Goal: Find specific page/section: Find specific page/section

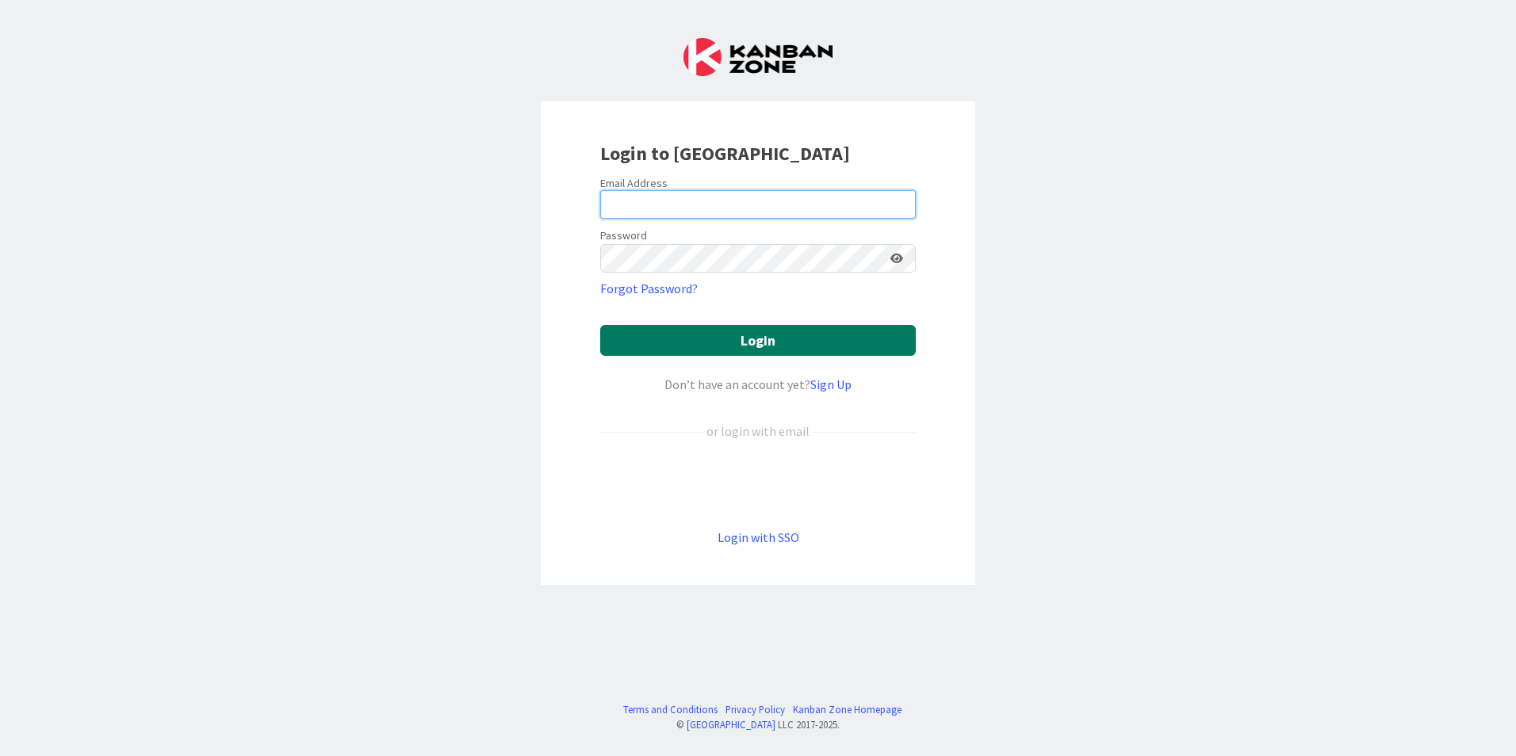
type input "[EMAIL_ADDRESS][DOMAIN_NAME]"
click at [761, 340] on button "Login" at bounding box center [758, 340] width 316 height 31
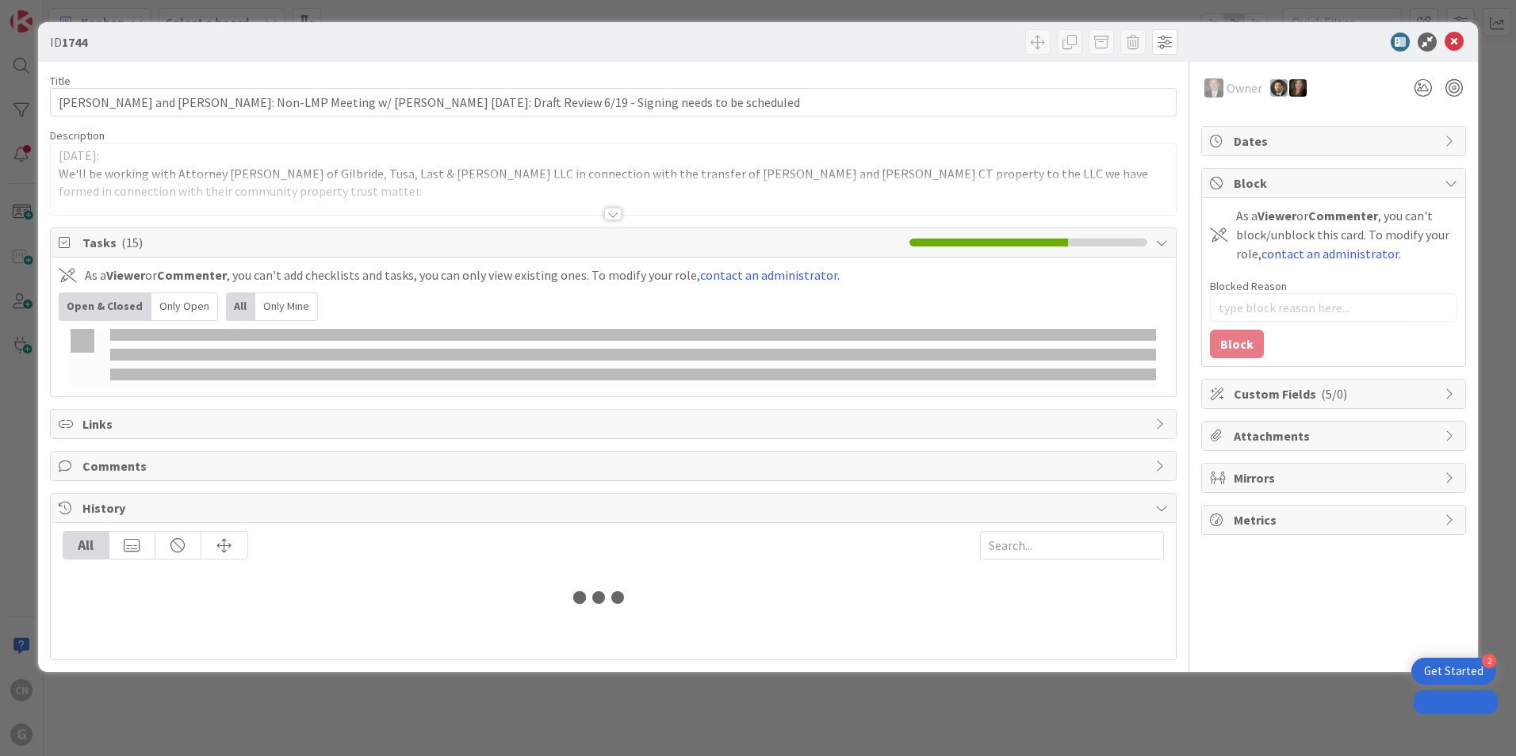
type textarea "x"
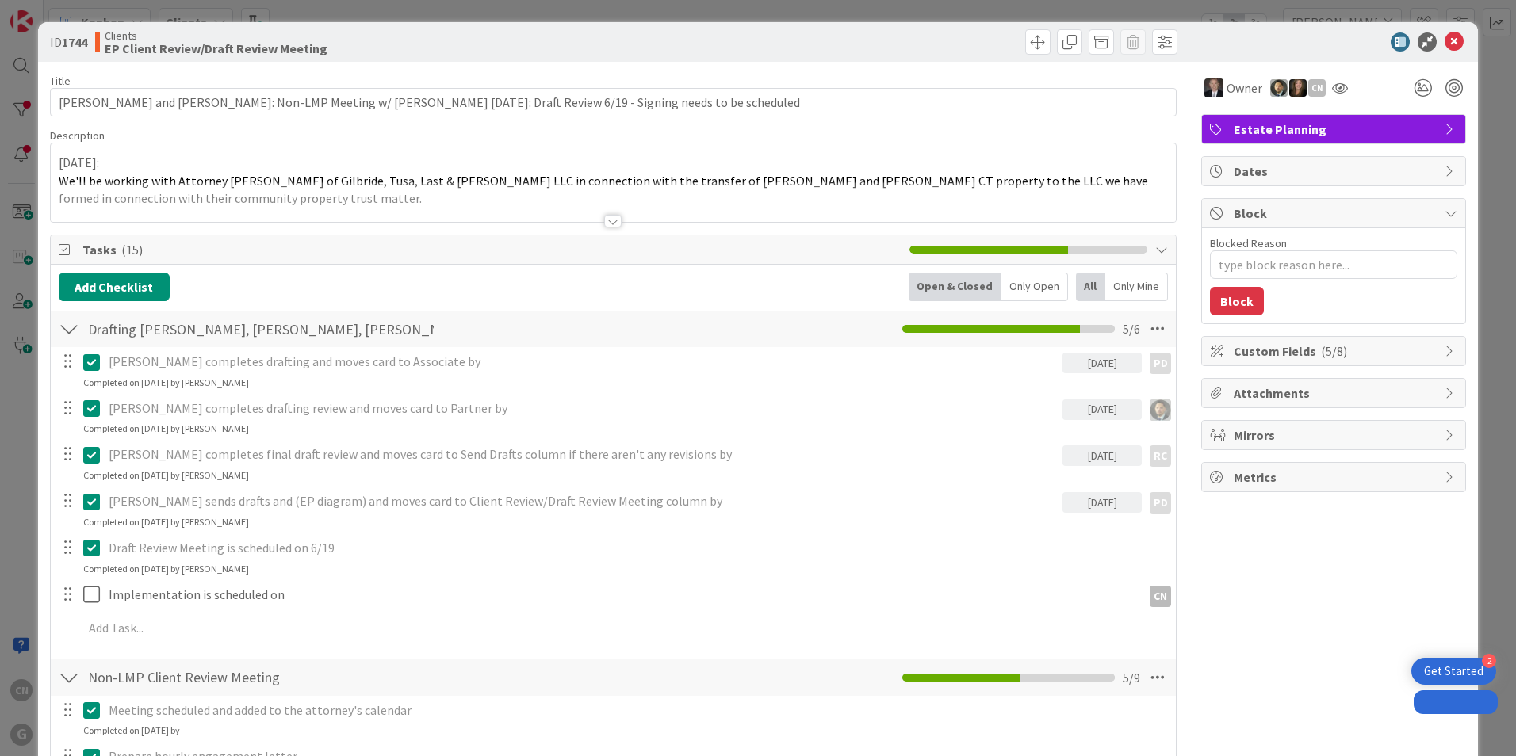
type input "paull"
type textarea "x"
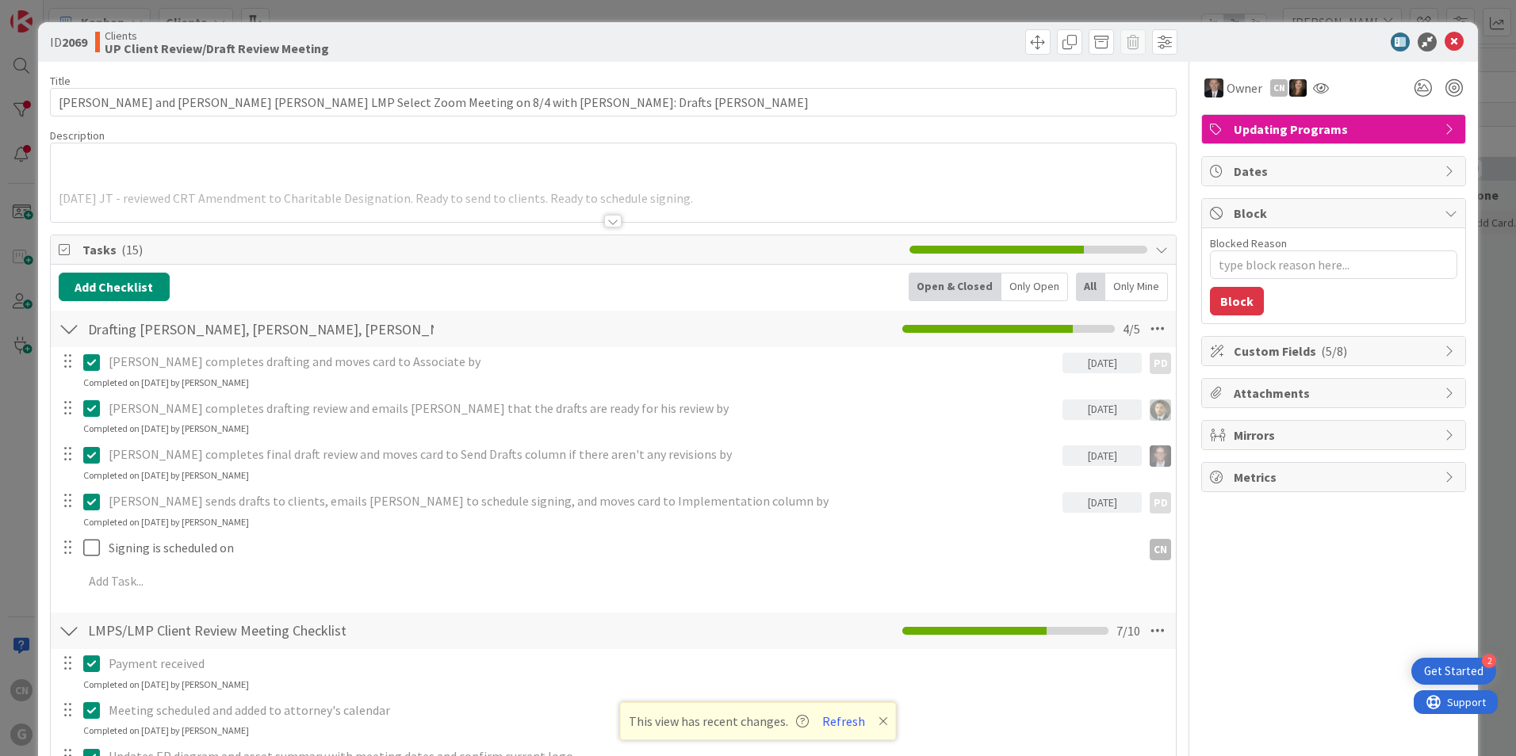
type textarea "x"
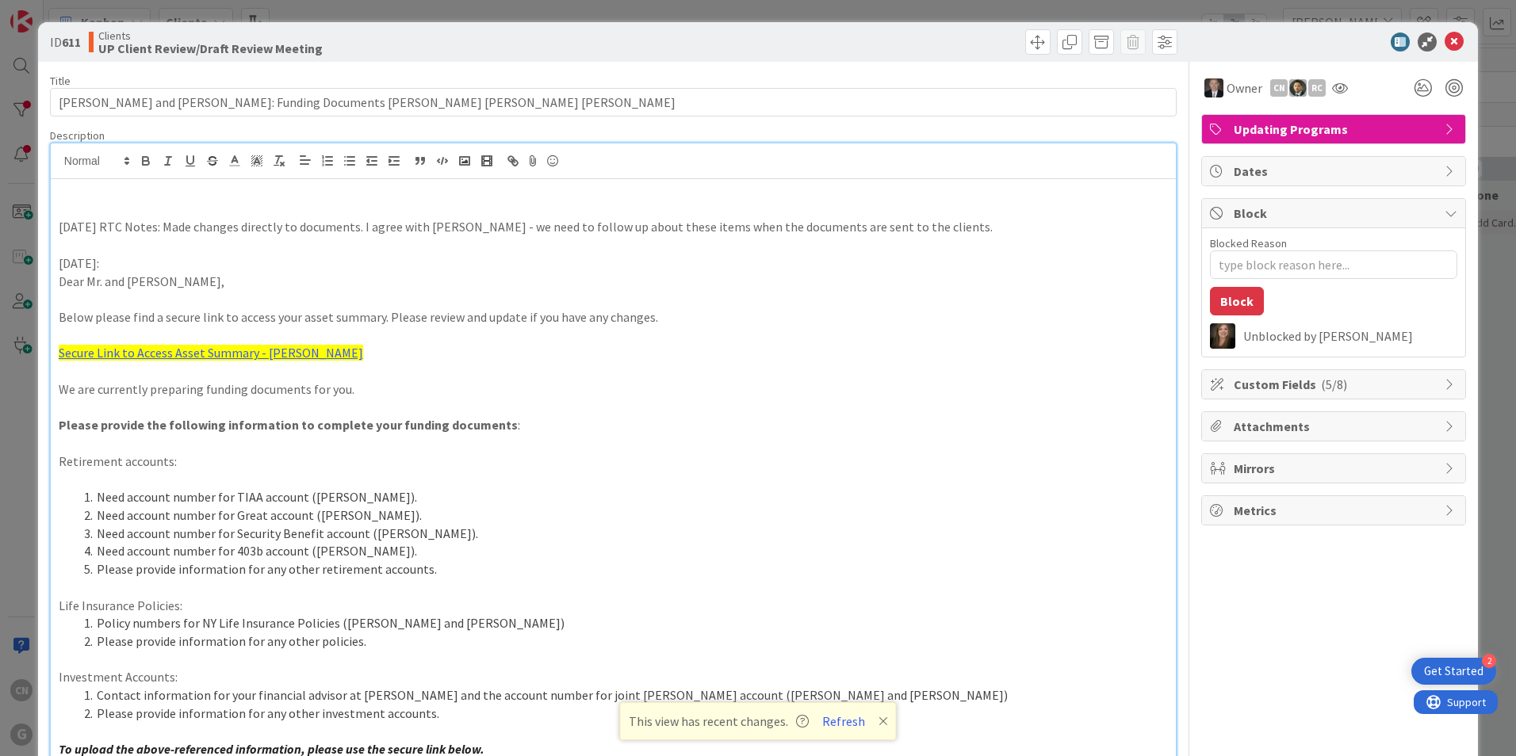
click at [833, 337] on p at bounding box center [613, 336] width 1109 height 18
type textarea "x"
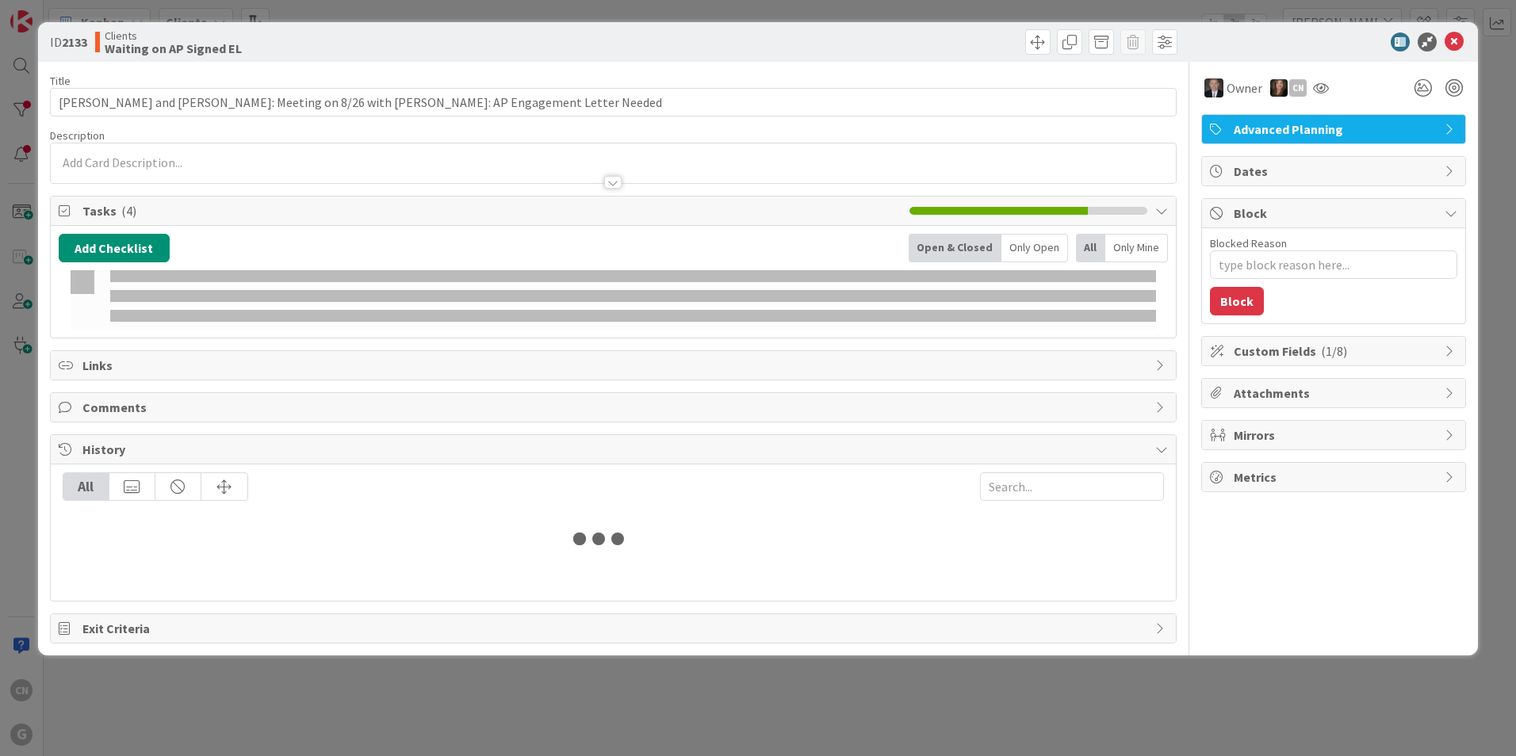
type input "[PERSON_NAME]"
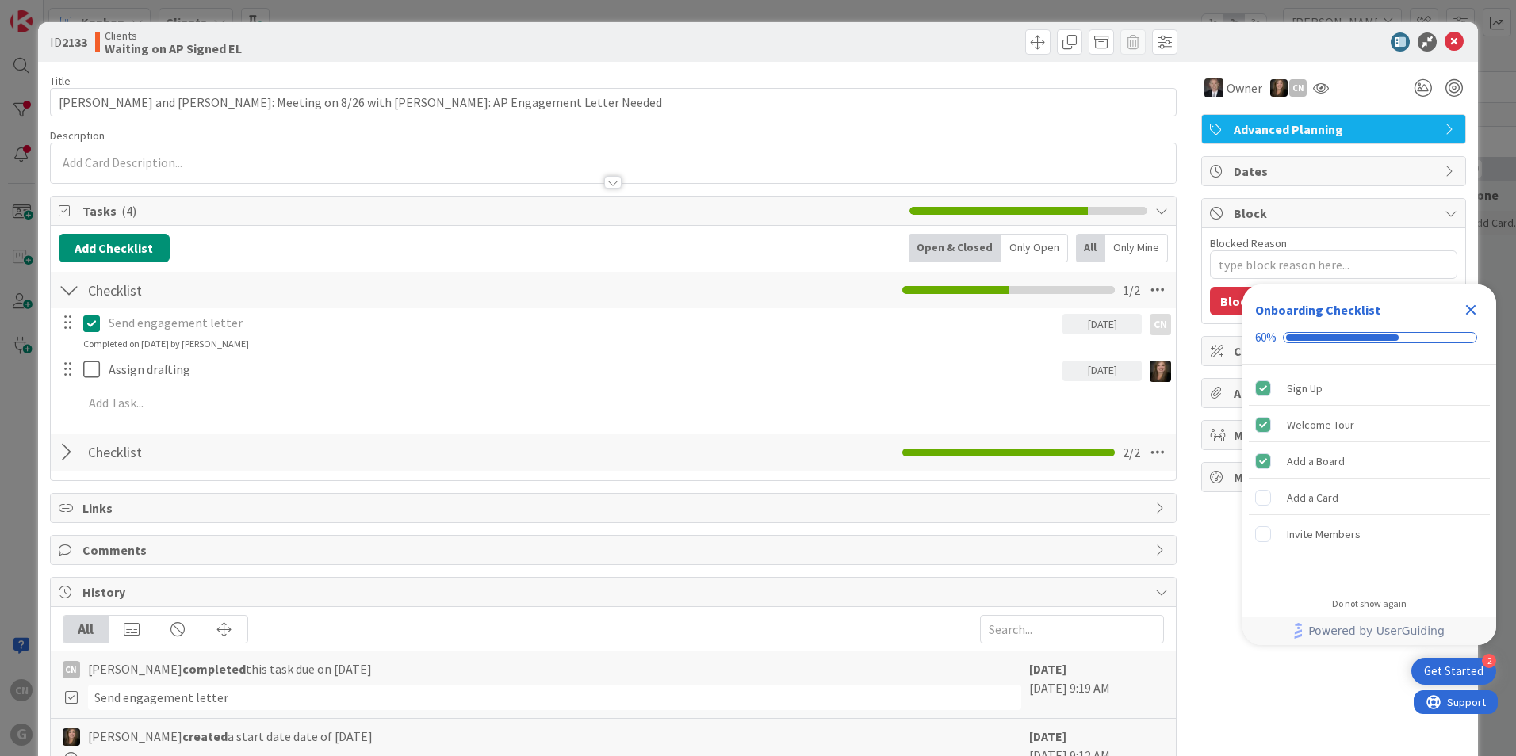
type textarea "x"
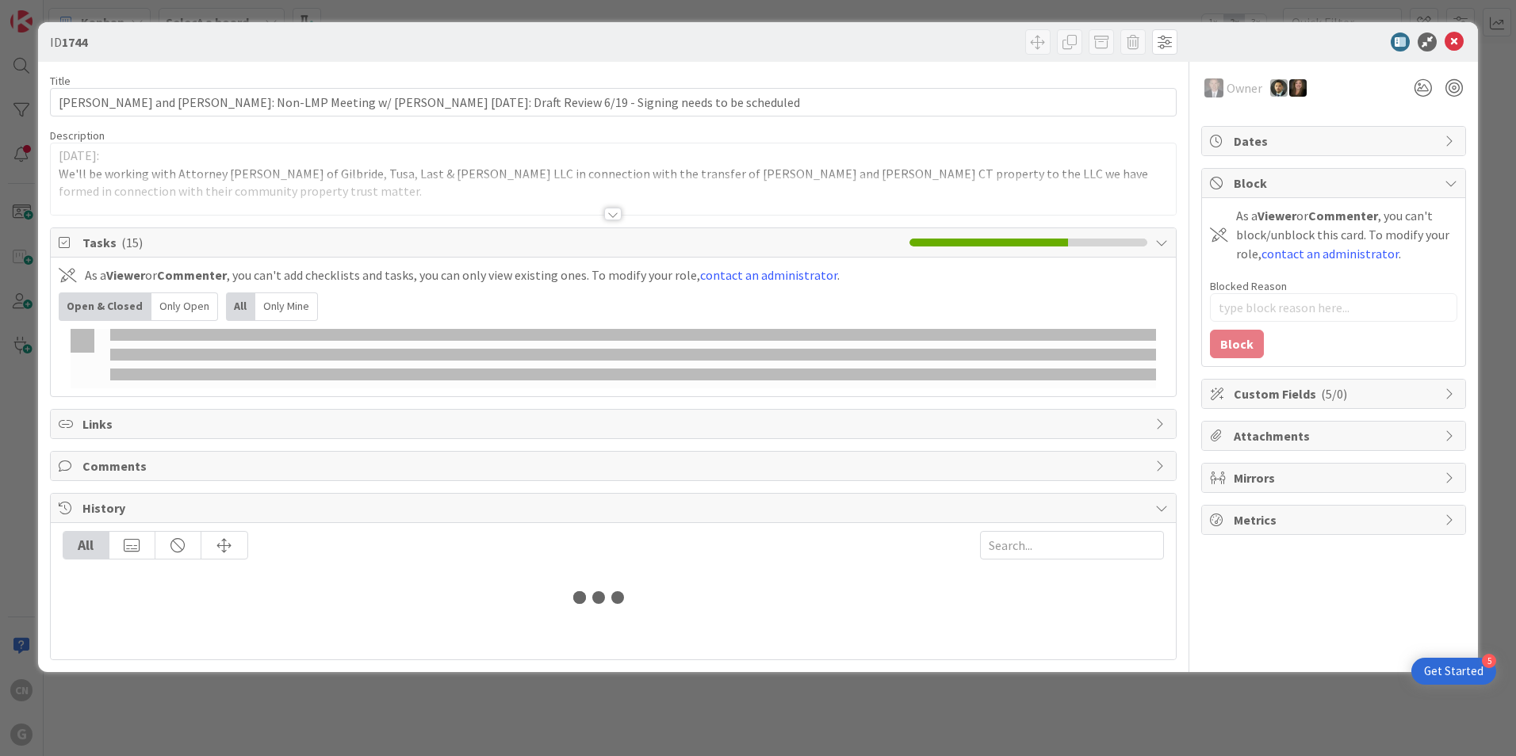
type input "[PERSON_NAME]"
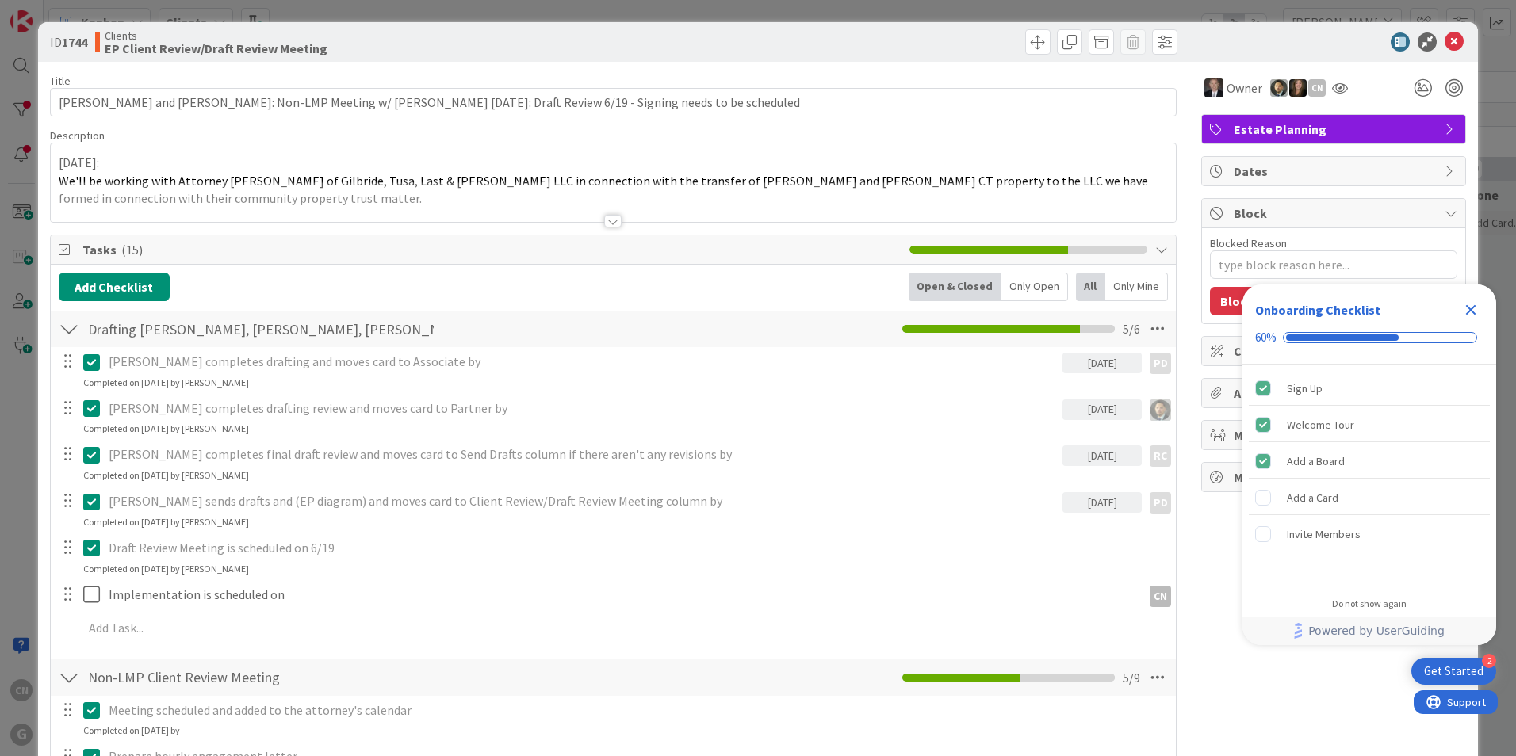
click at [604, 221] on div at bounding box center [612, 221] width 17 height 13
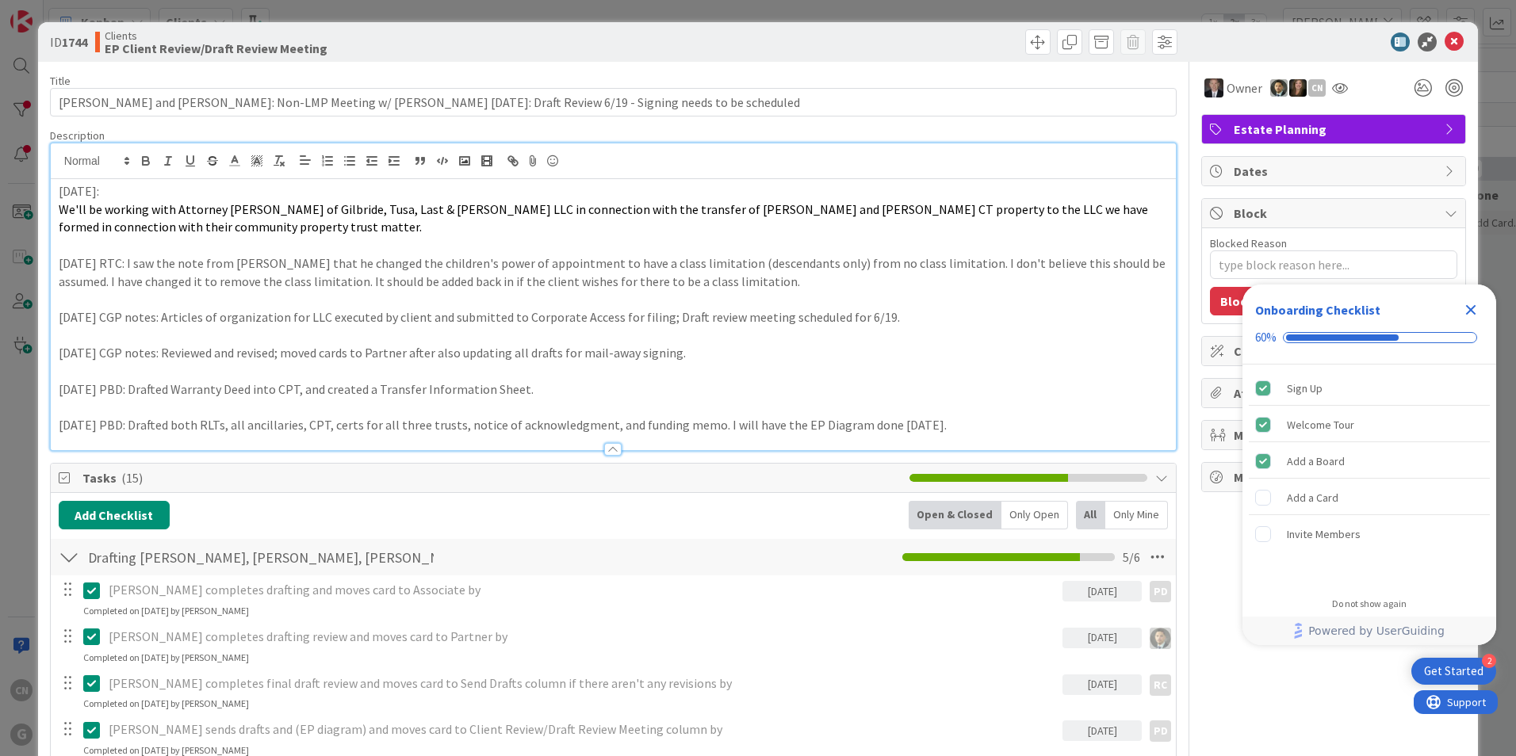
click at [59, 196] on p "[DATE]:" at bounding box center [613, 191] width 1109 height 18
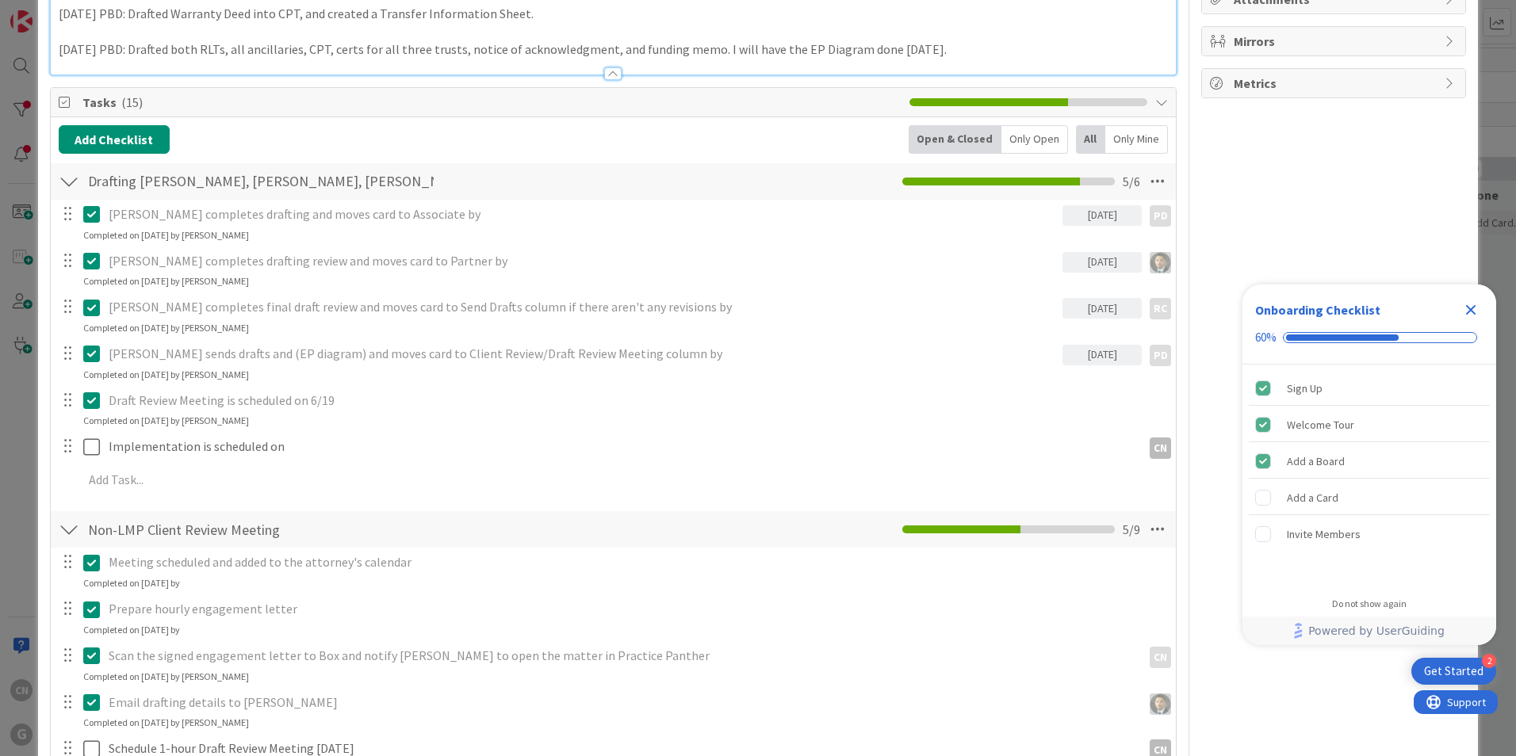
scroll to position [395, 0]
click at [1473, 312] on icon "Close Checklist" at bounding box center [1471, 310] width 10 height 10
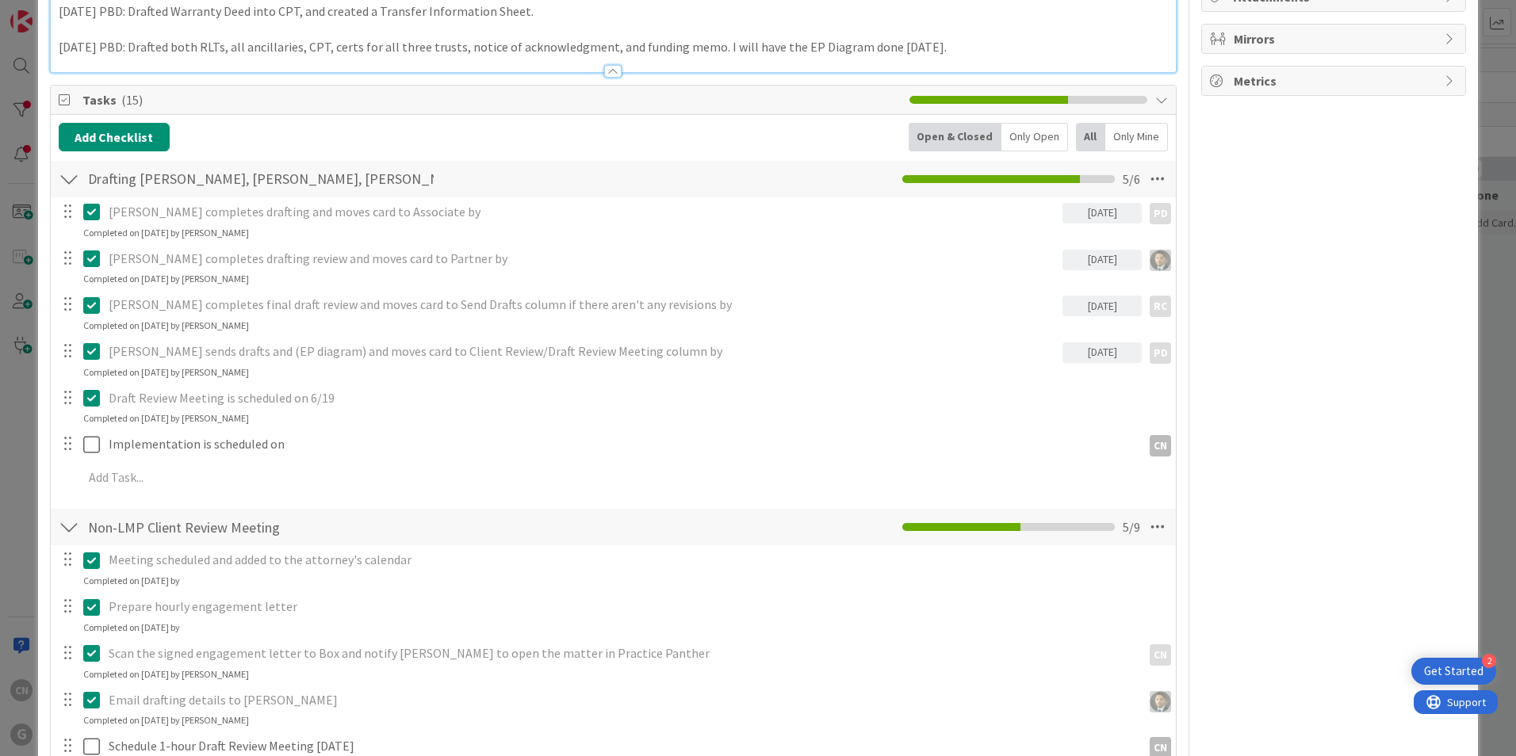
scroll to position [396, 0]
type textarea "x"
